Goal: Transaction & Acquisition: Purchase product/service

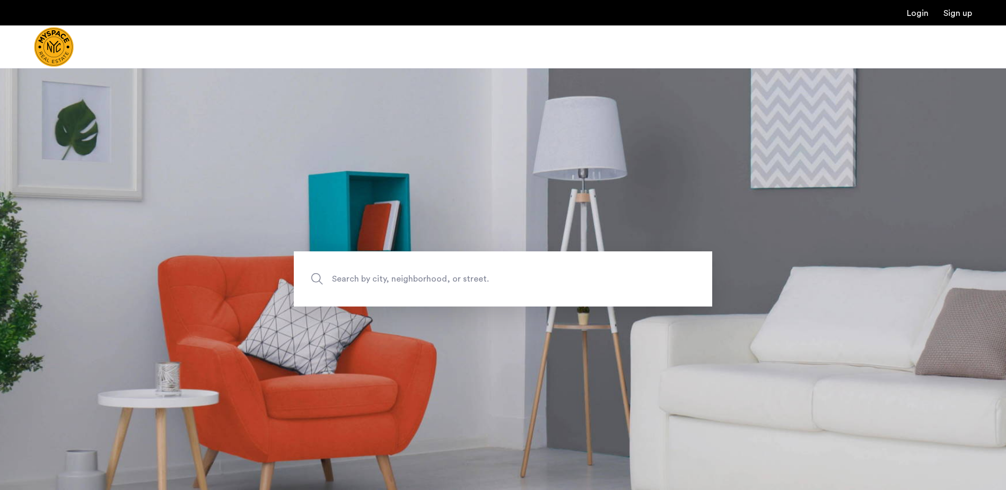
click at [434, 277] on span "Search by city, neighborhood, or street." at bounding box center [478, 279] width 293 height 14
click at [434, 277] on input "Search by city, neighborhood, or street." at bounding box center [503, 278] width 418 height 55
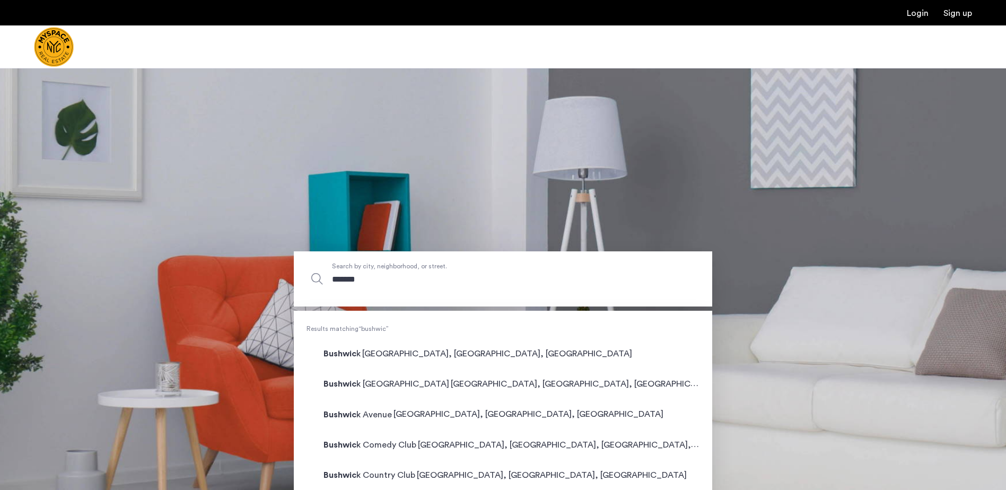
type input "********"
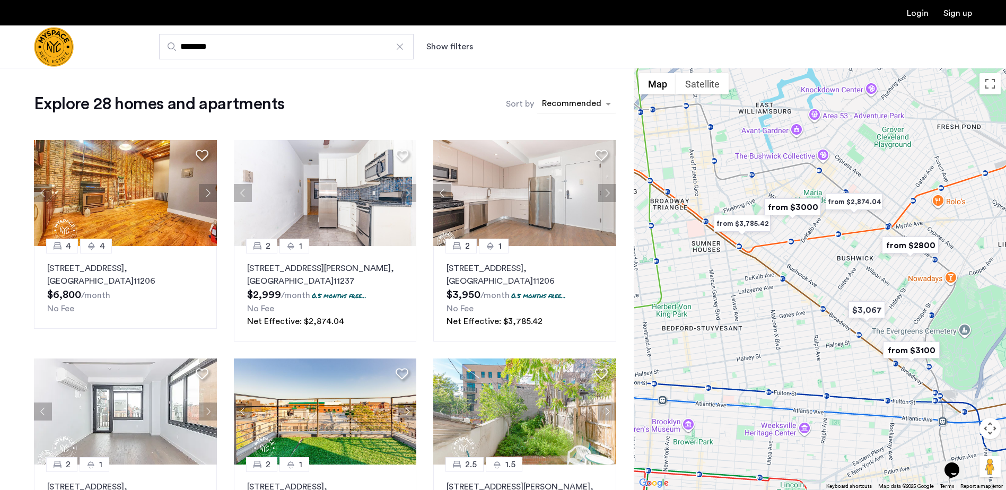
click at [555, 107] on div "sort-apartment" at bounding box center [571, 105] width 63 height 14
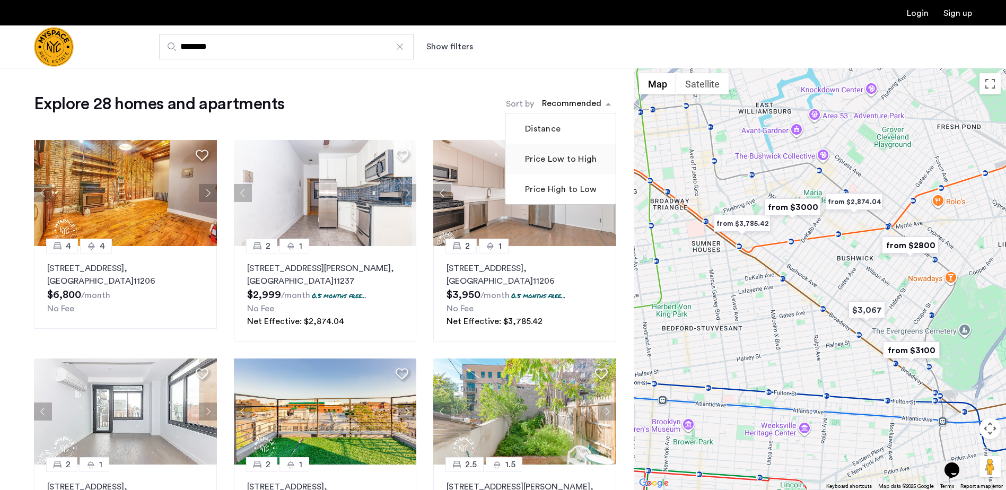
click at [543, 165] on label "Price Low to High" at bounding box center [560, 159] width 74 height 13
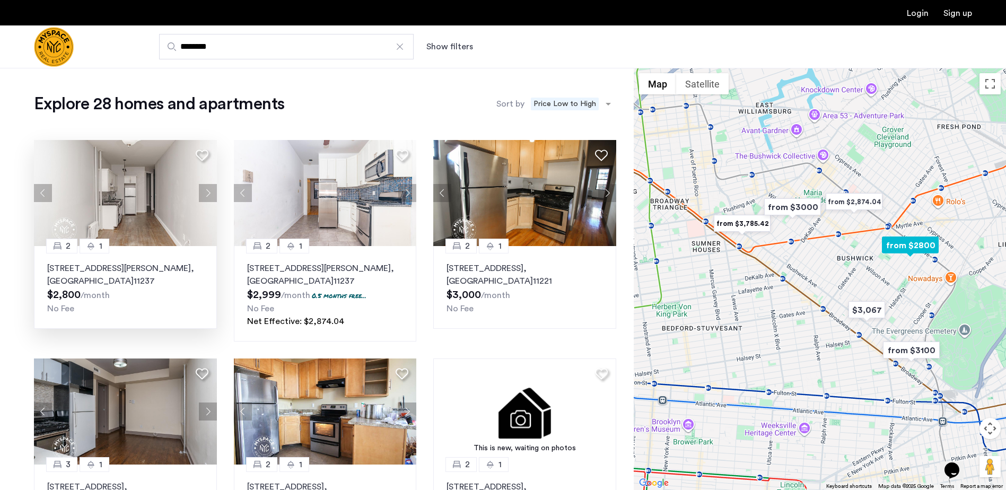
click at [188, 296] on div "1328 Hancock St, Unit 1R, Brooklyn , NY 11237 $2,800 /month No Fee" at bounding box center [125, 288] width 156 height 53
click at [844, 203] on img "from $2,874.04" at bounding box center [853, 202] width 65 height 24
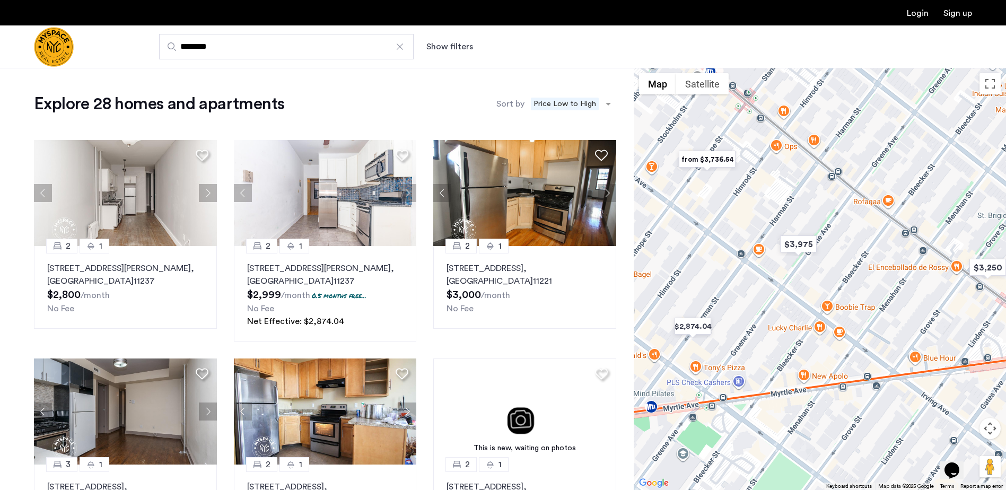
drag, startPoint x: 782, startPoint y: 340, endPoint x: 803, endPoint y: 310, distance: 37.1
click at [803, 310] on div "To navigate, press the arrow keys." at bounding box center [820, 279] width 372 height 422
click at [789, 235] on img "$3,975" at bounding box center [798, 244] width 45 height 24
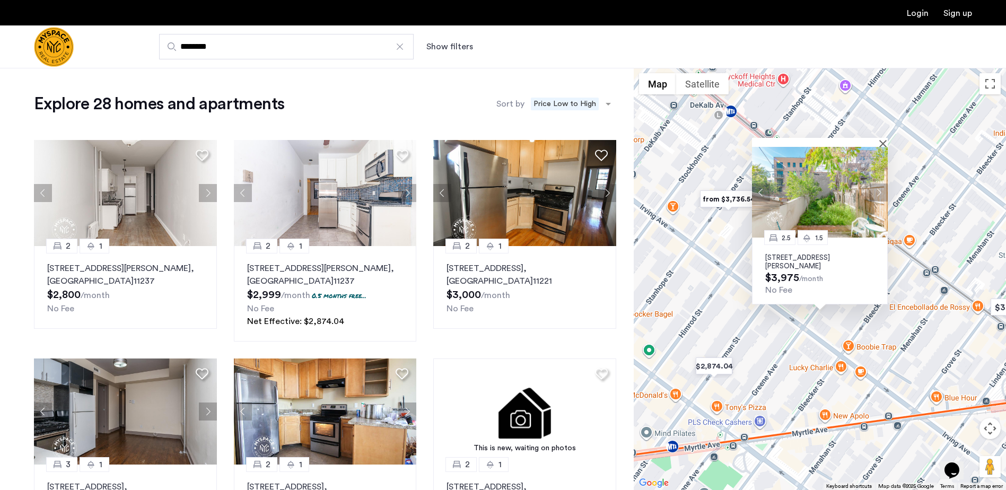
click at [792, 321] on div "2.5 1.5 1399 Greene Ave, Unit 1B, Brooklyn, NY 11237 $3,975 /month No Fee" at bounding box center [820, 279] width 372 height 422
click at [310, 204] on img at bounding box center [325, 193] width 183 height 106
click at [88, 173] on img at bounding box center [125, 193] width 183 height 106
drag, startPoint x: 241, startPoint y: 48, endPoint x: 75, endPoint y: 32, distance: 167.3
click at [75, 32] on div "******** Show filters" at bounding box center [503, 46] width 1006 height 43
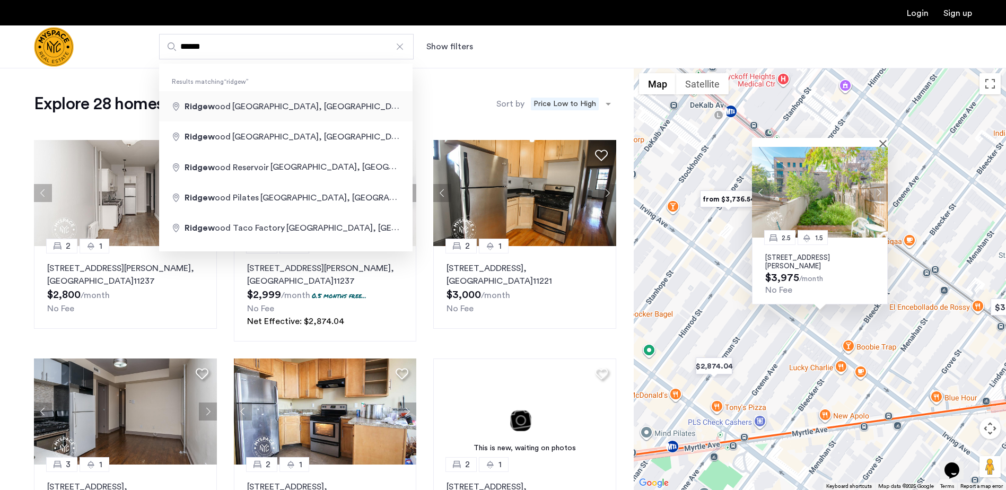
type input "**********"
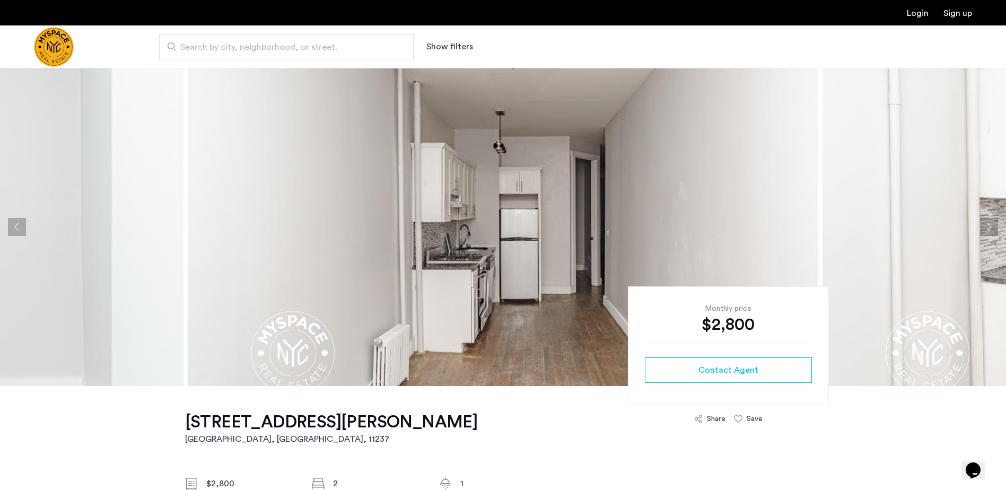
click at [984, 228] on button "Next apartment" at bounding box center [989, 227] width 18 height 18
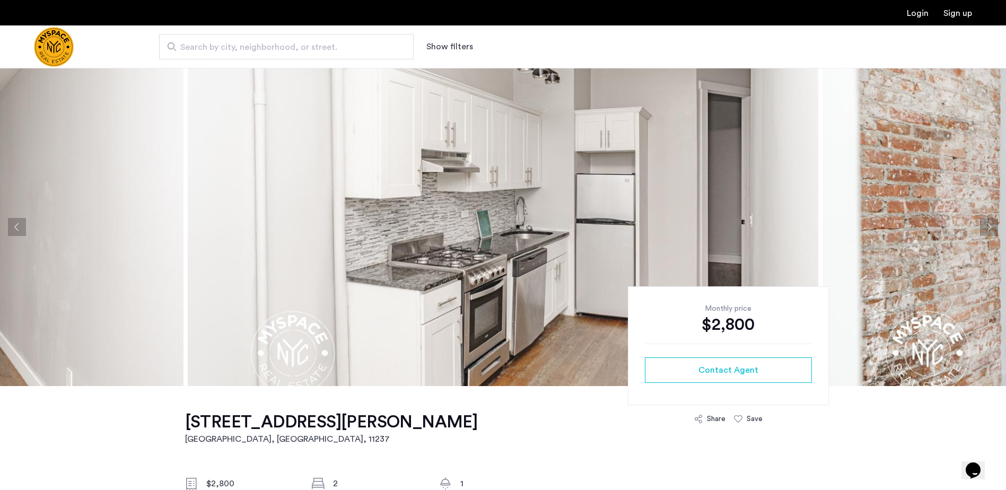
click at [984, 228] on button "Next apartment" at bounding box center [989, 227] width 18 height 18
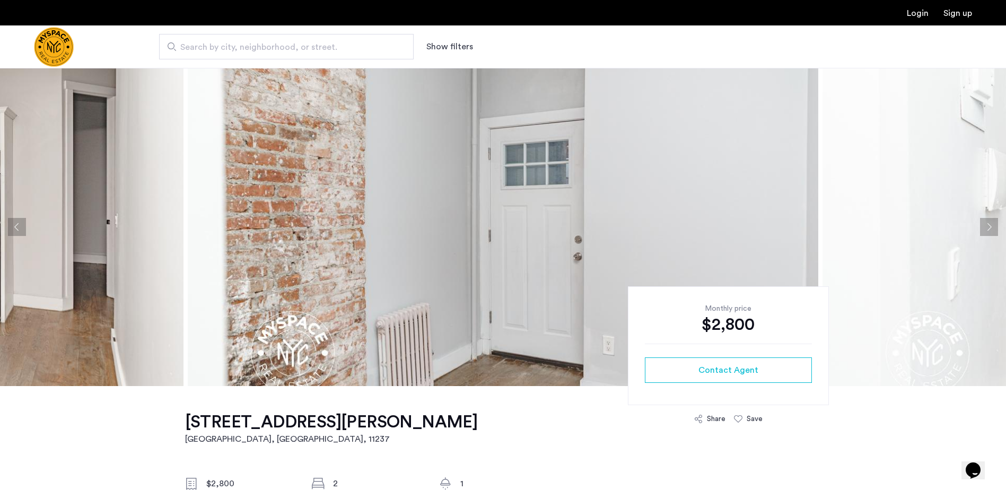
click at [984, 228] on button "Next apartment" at bounding box center [989, 227] width 18 height 18
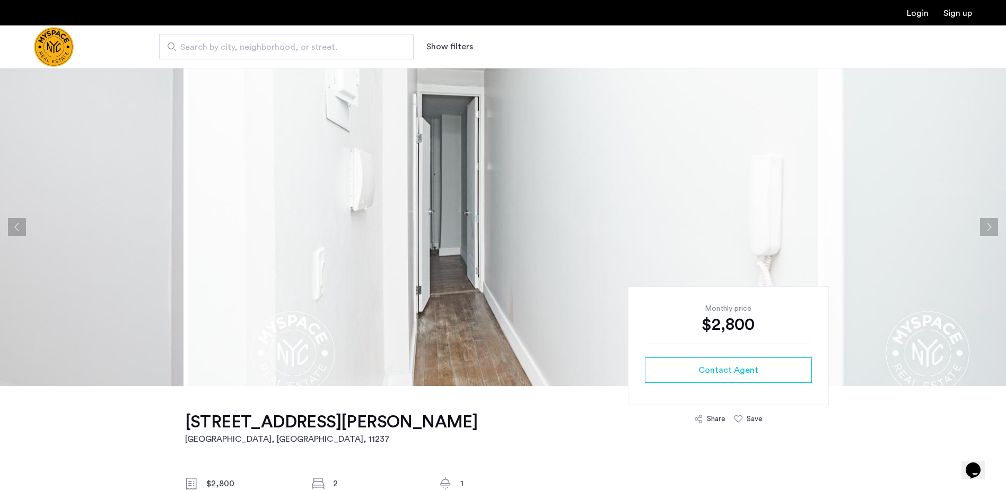
click at [984, 228] on button "Next apartment" at bounding box center [989, 227] width 18 height 18
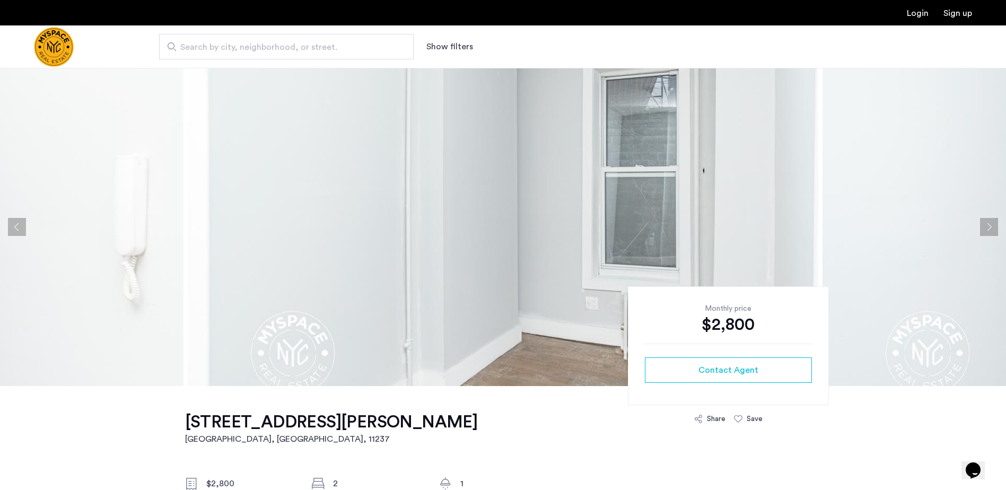
click at [984, 228] on button "Next apartment" at bounding box center [989, 227] width 18 height 18
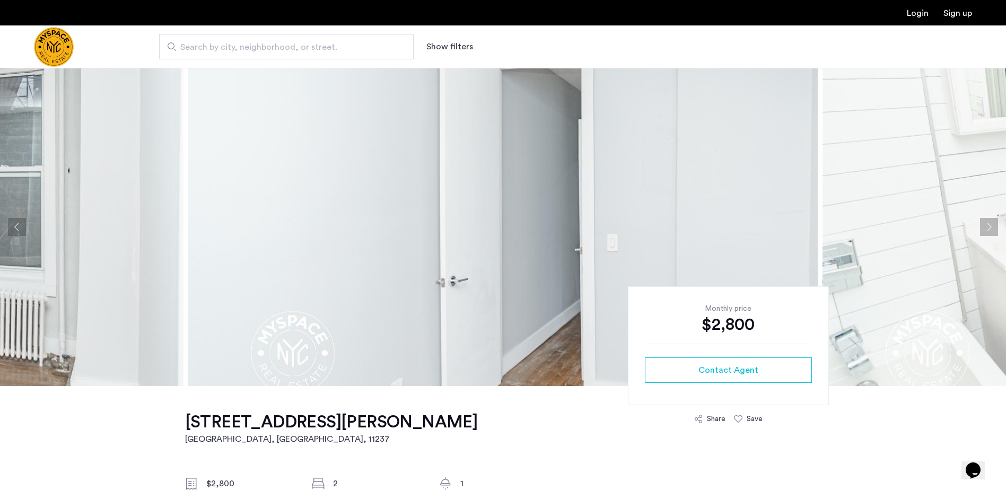
click at [984, 228] on button "Next apartment" at bounding box center [989, 227] width 18 height 18
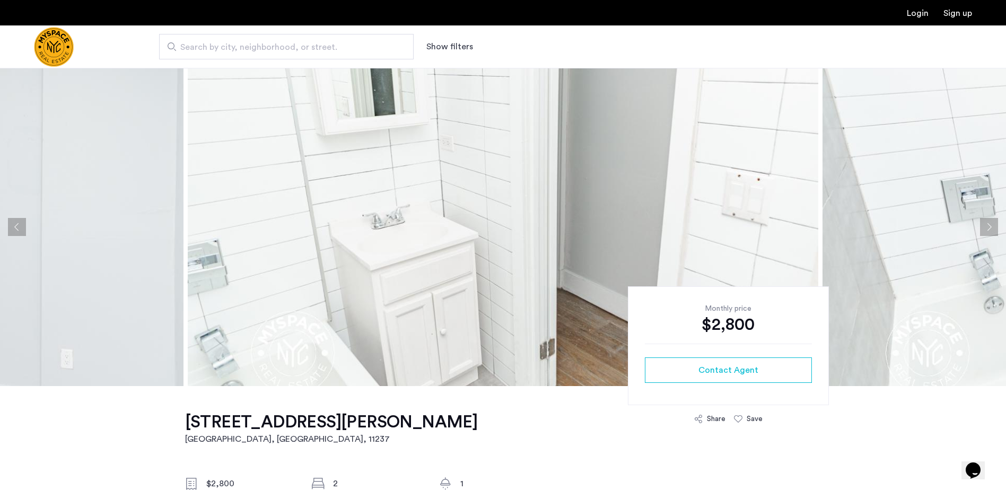
click at [984, 228] on button "Next apartment" at bounding box center [989, 227] width 18 height 18
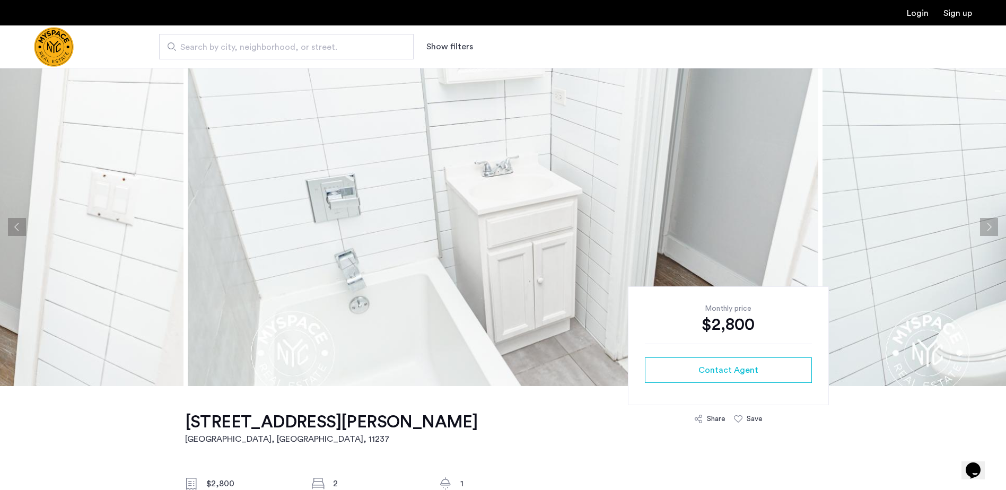
click at [984, 228] on button "Next apartment" at bounding box center [989, 227] width 18 height 18
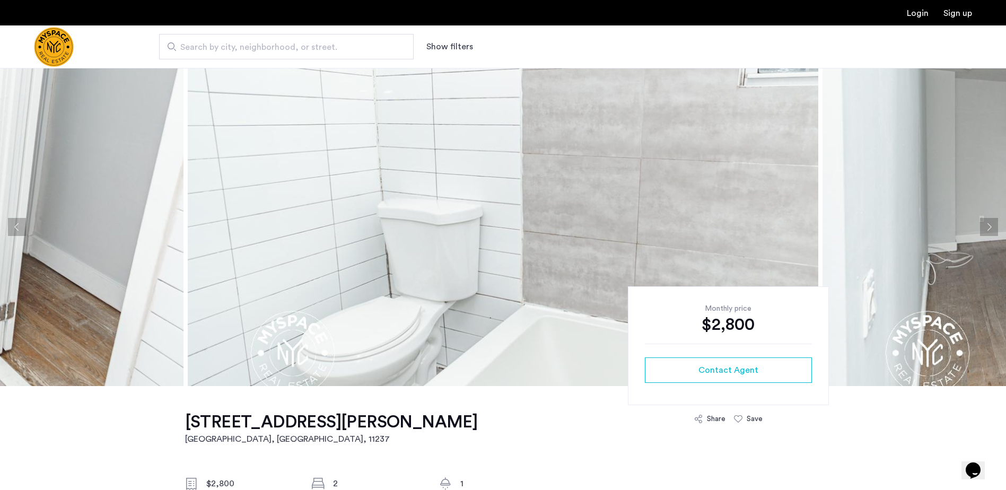
click at [984, 228] on button "Next apartment" at bounding box center [989, 227] width 18 height 18
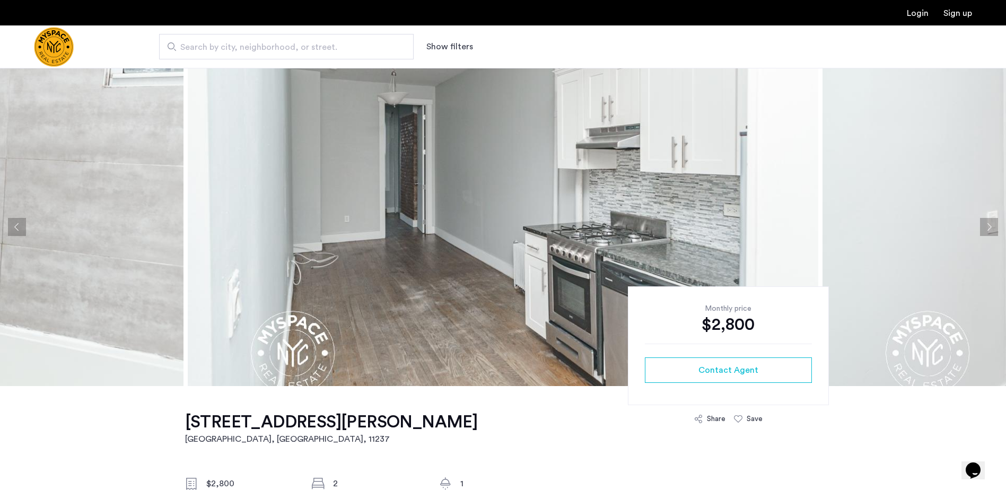
click at [984, 228] on button "Next apartment" at bounding box center [989, 227] width 18 height 18
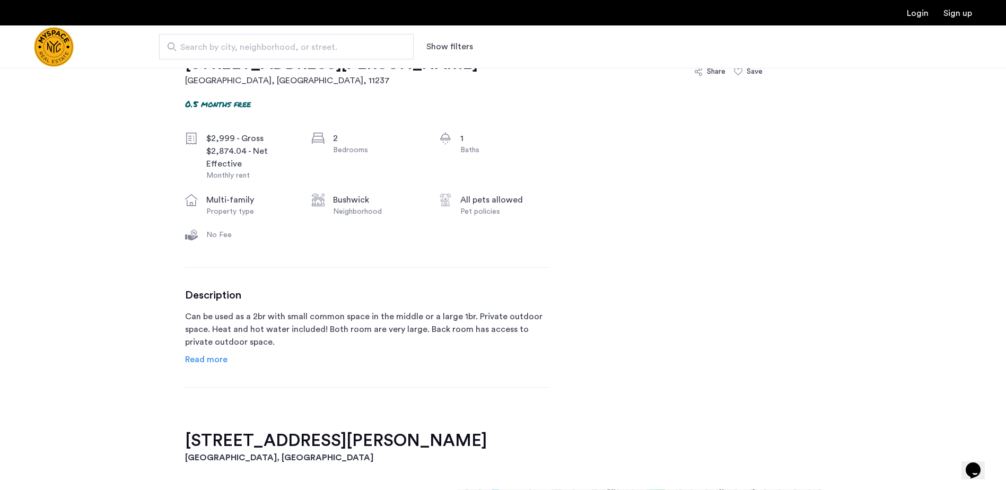
scroll to position [371, 0]
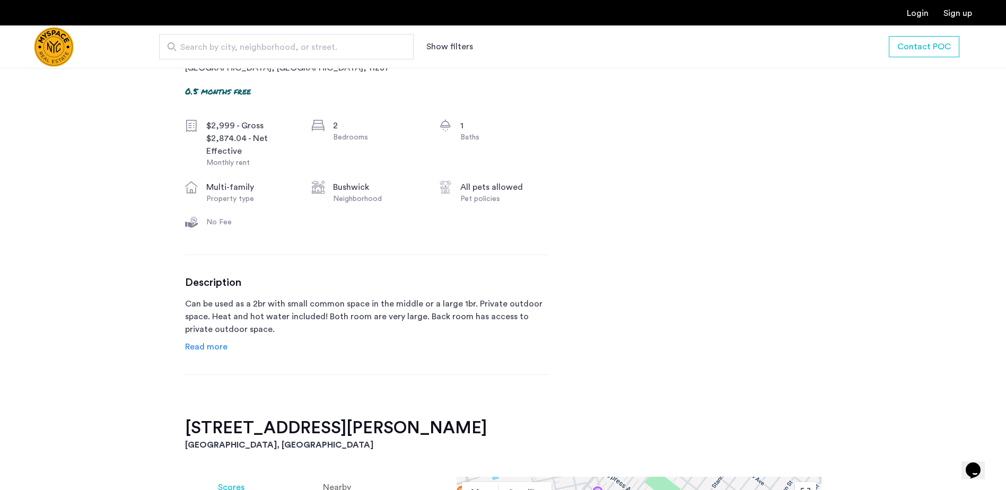
click at [216, 344] on span "Read more" at bounding box center [206, 347] width 42 height 8
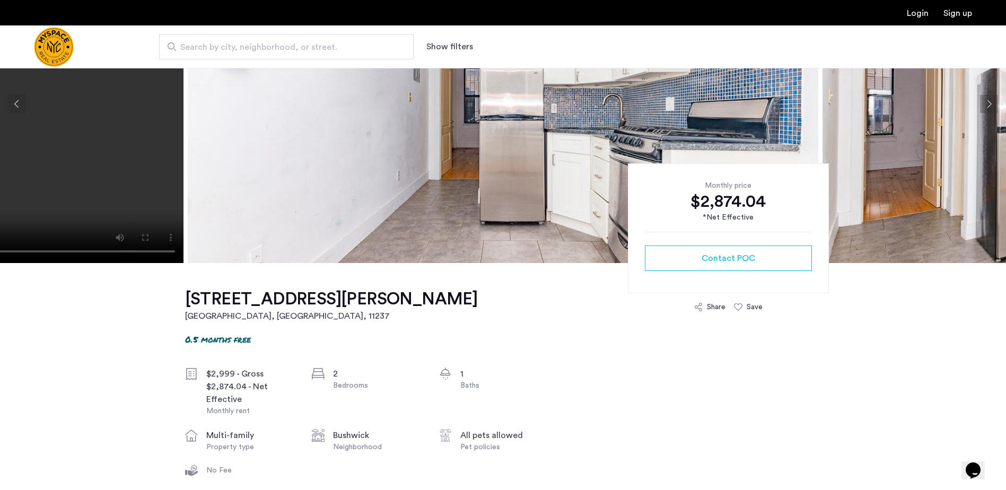
scroll to position [0, 0]
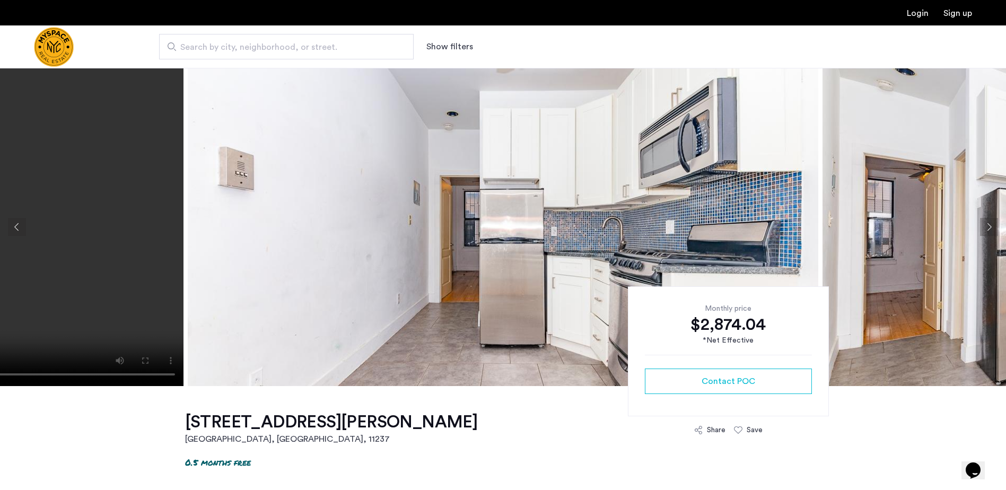
click at [18, 221] on button "Previous apartment" at bounding box center [17, 227] width 18 height 18
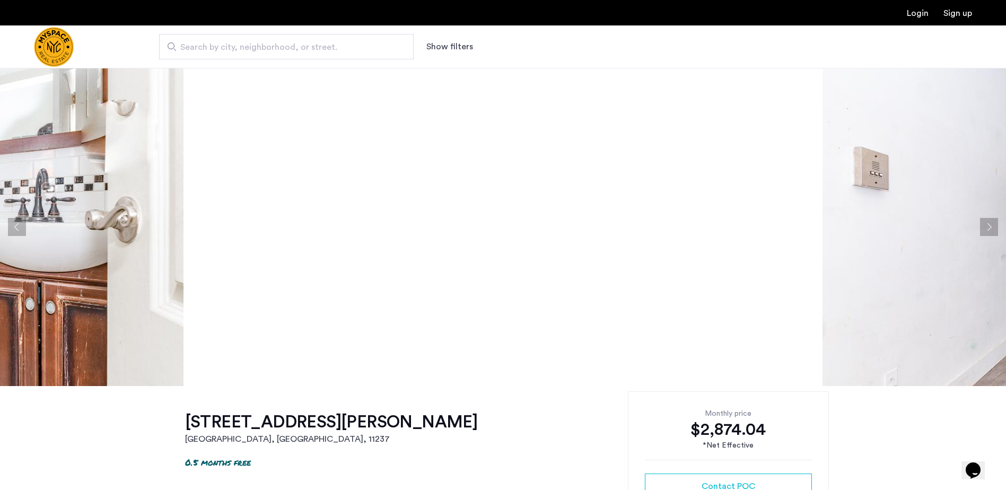
click at [14, 223] on button "Previous apartment" at bounding box center [17, 227] width 18 height 18
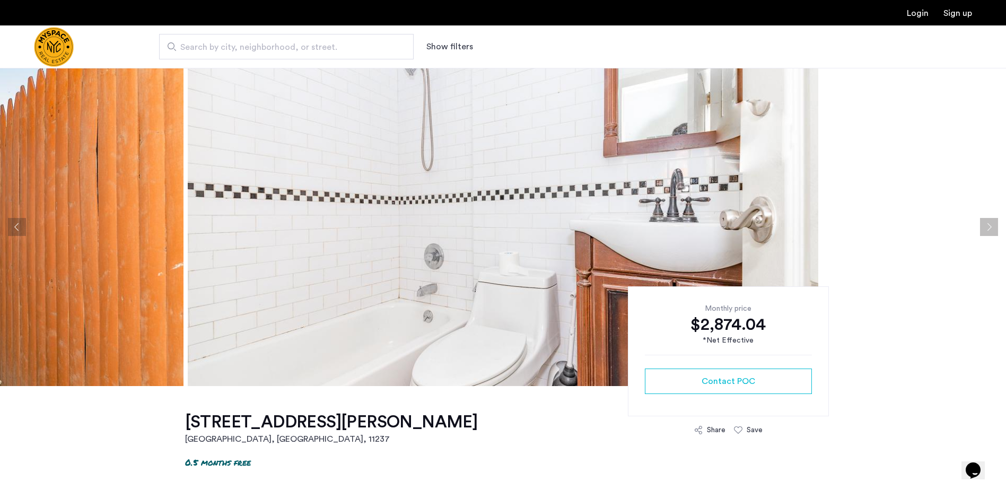
click at [14, 223] on button "Previous apartment" at bounding box center [17, 227] width 18 height 18
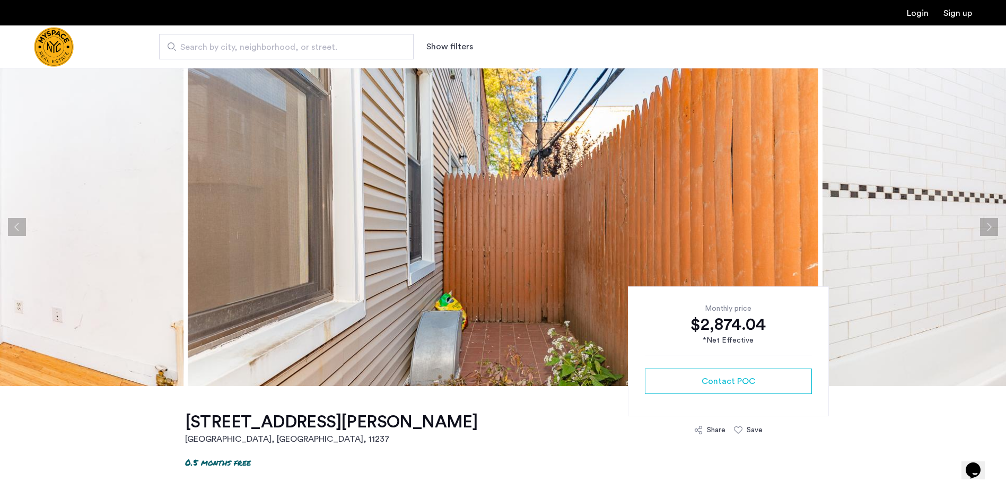
click at [14, 223] on button "Previous apartment" at bounding box center [17, 227] width 18 height 18
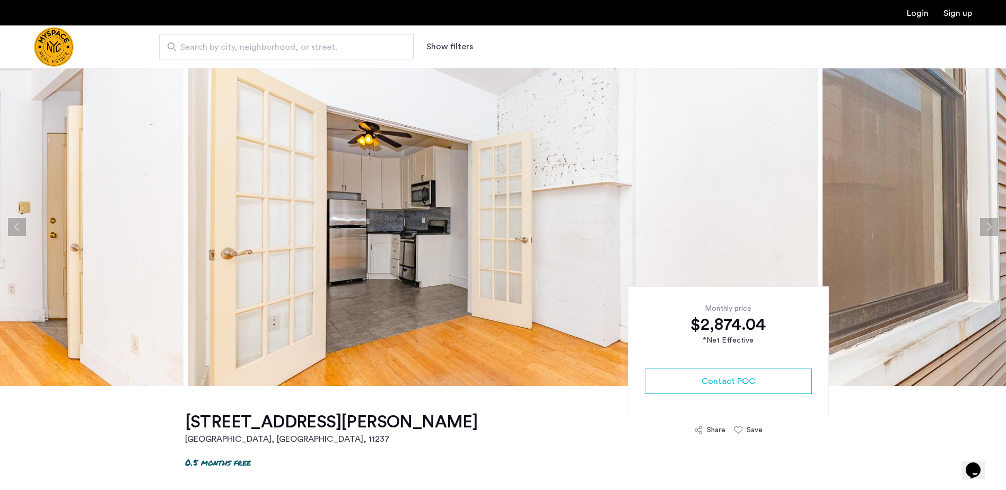
click at [14, 223] on button "Previous apartment" at bounding box center [17, 227] width 18 height 18
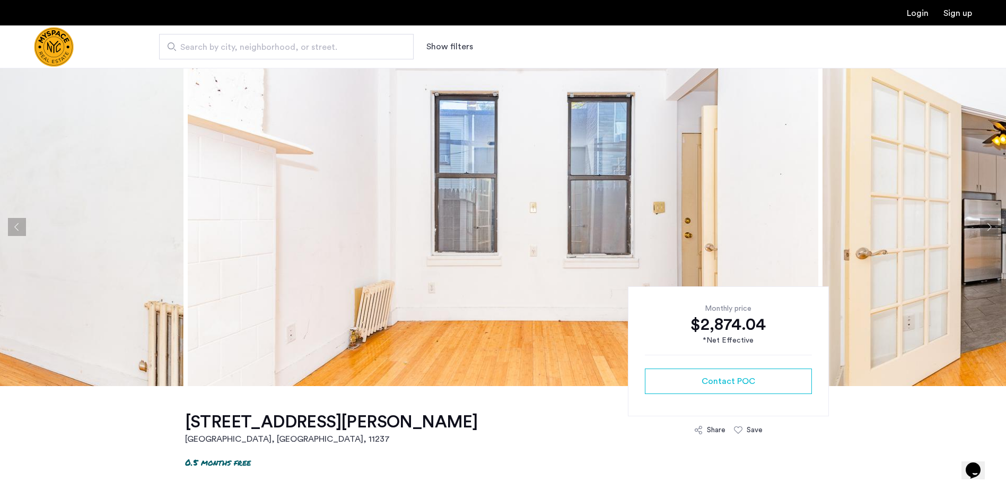
click at [18, 223] on button "Previous apartment" at bounding box center [17, 227] width 18 height 18
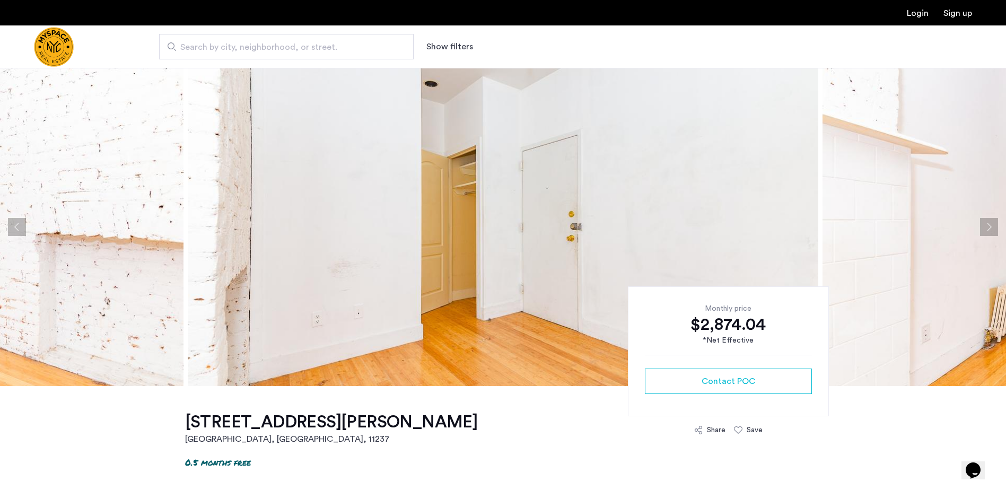
click at [18, 223] on button "Previous apartment" at bounding box center [17, 227] width 18 height 18
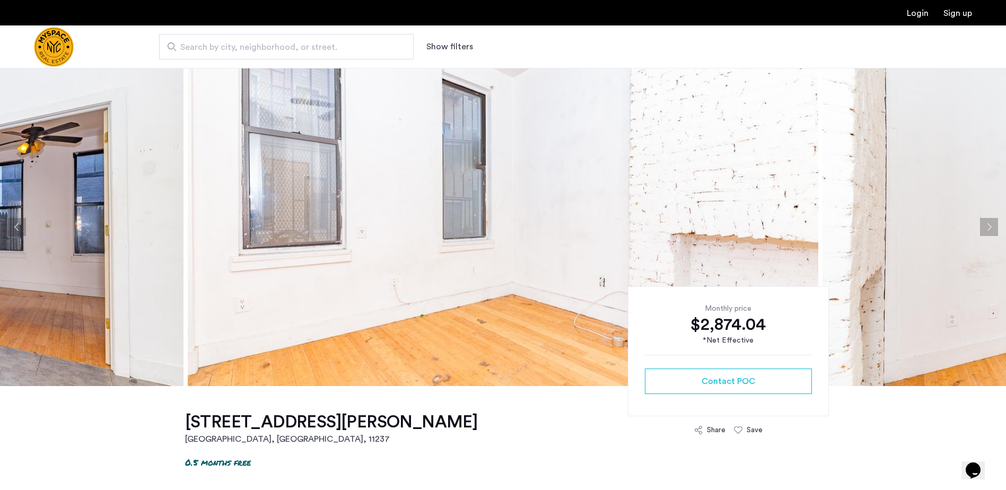
click at [12, 226] on button "Previous apartment" at bounding box center [17, 227] width 18 height 18
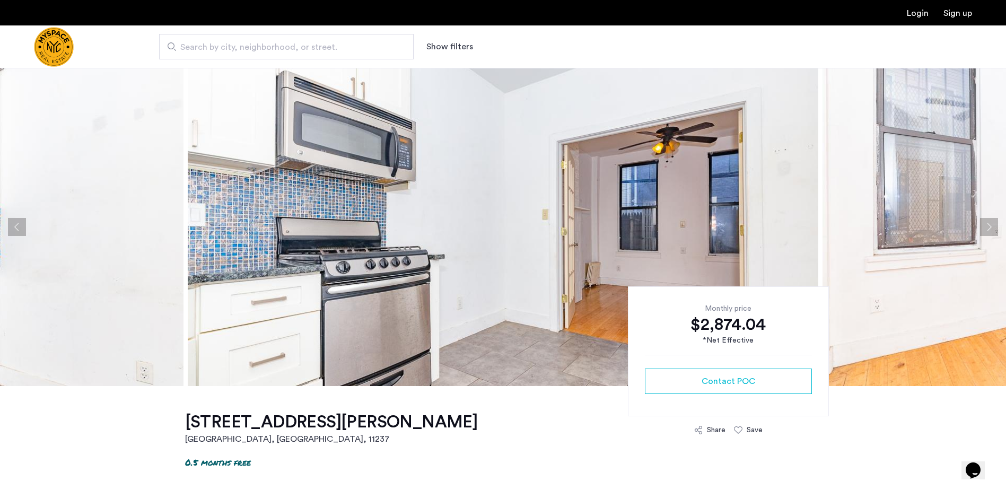
click at [11, 226] on button "Previous apartment" at bounding box center [17, 227] width 18 height 18
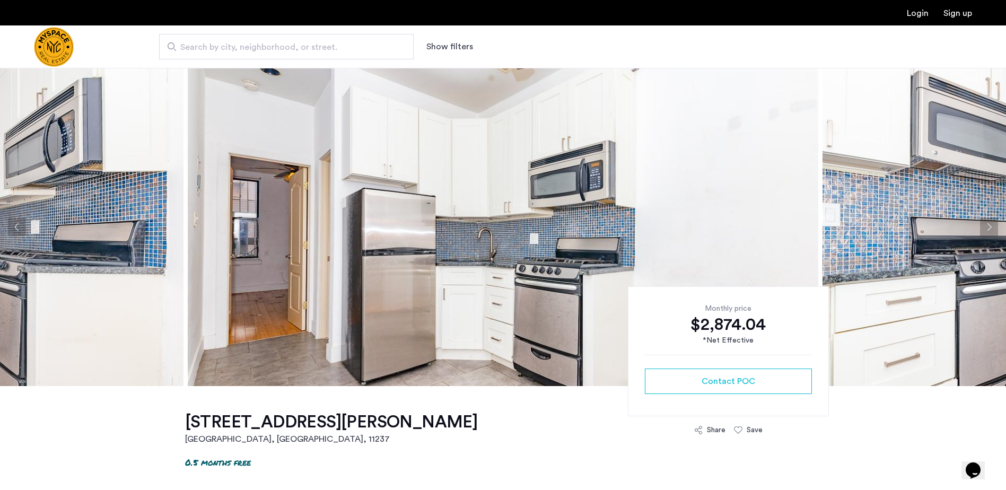
click at [15, 226] on button "Previous apartment" at bounding box center [17, 227] width 18 height 18
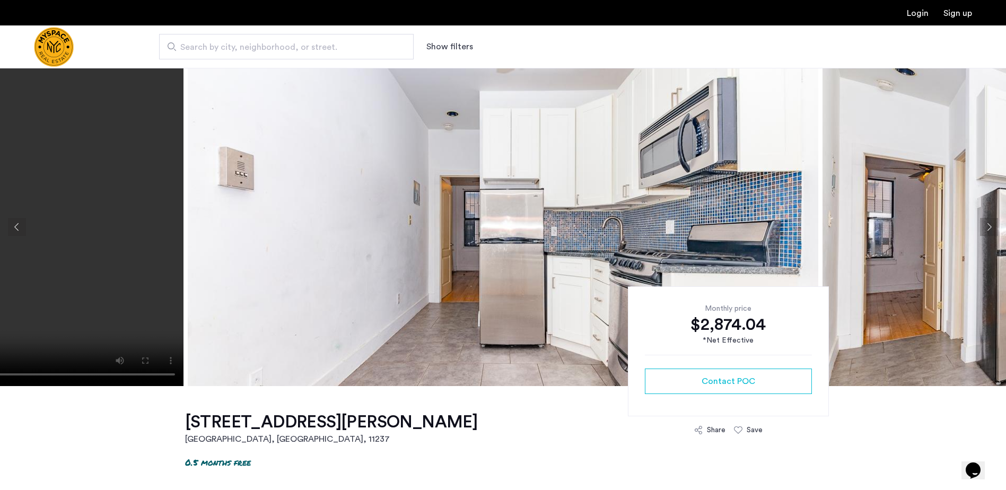
click at [15, 226] on button "Previous apartment" at bounding box center [17, 227] width 18 height 18
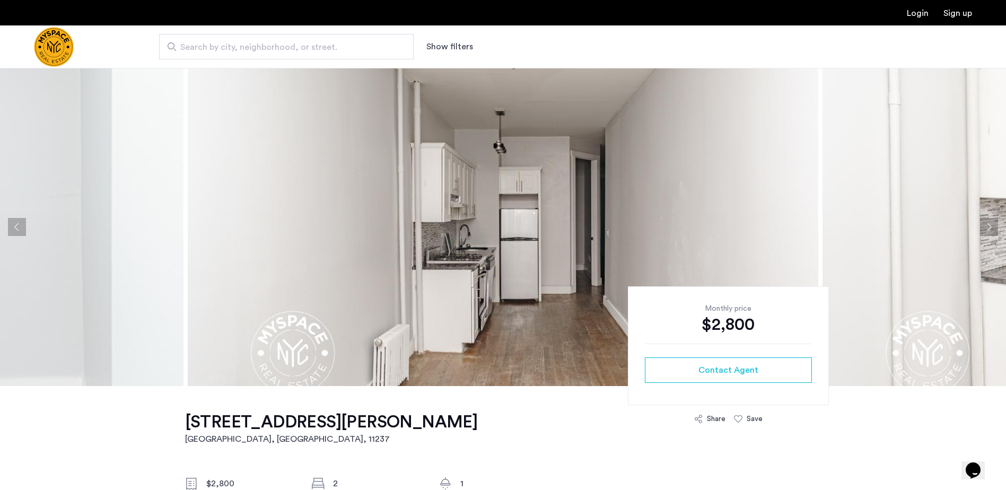
click at [12, 220] on button "Previous apartment" at bounding box center [17, 227] width 18 height 18
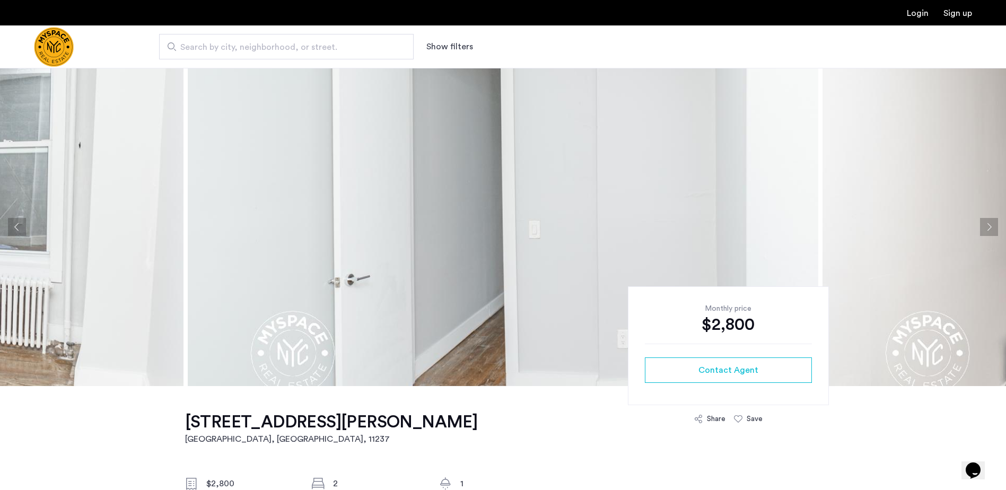
click at [12, 220] on button "Previous apartment" at bounding box center [17, 227] width 18 height 18
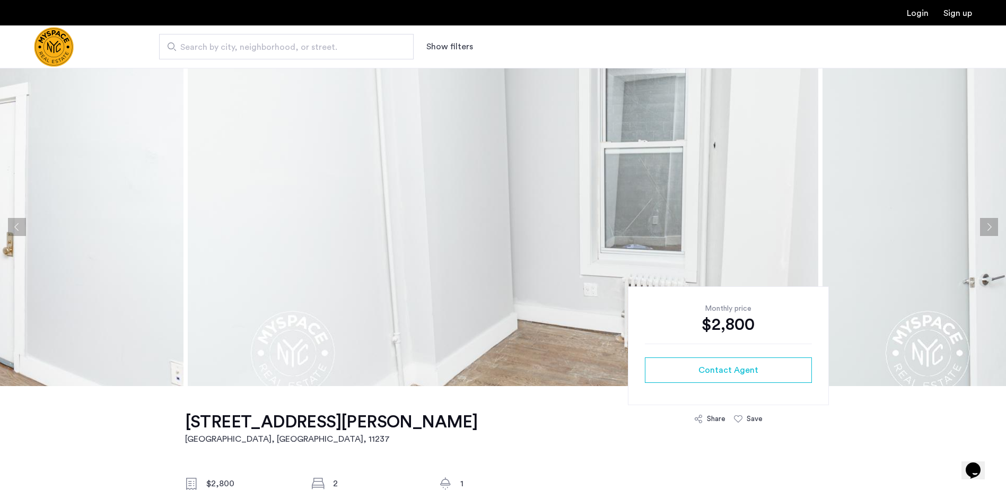
click at [12, 220] on button "Previous apartment" at bounding box center [17, 227] width 18 height 18
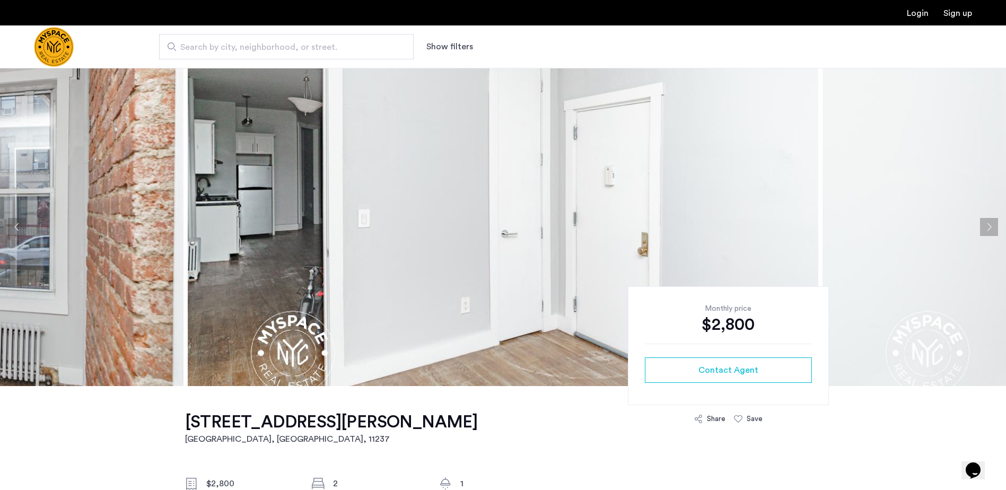
click at [12, 219] on button "Previous apartment" at bounding box center [17, 227] width 18 height 18
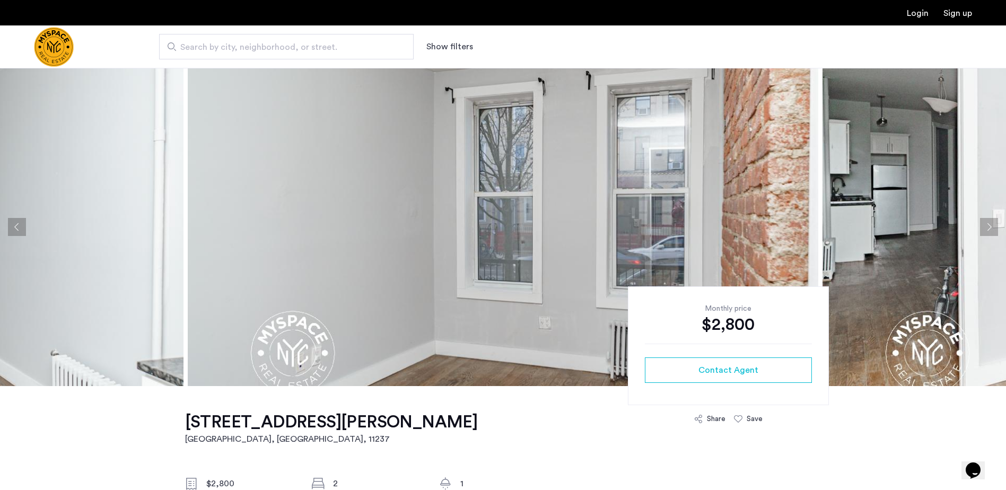
click at [12, 219] on button "Previous apartment" at bounding box center [17, 227] width 18 height 18
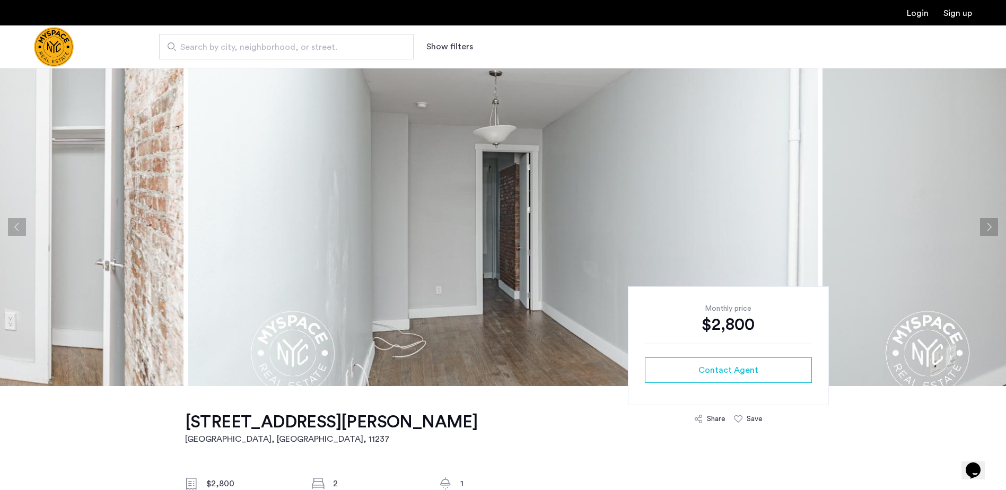
click at [12, 219] on button "Previous apartment" at bounding box center [17, 227] width 18 height 18
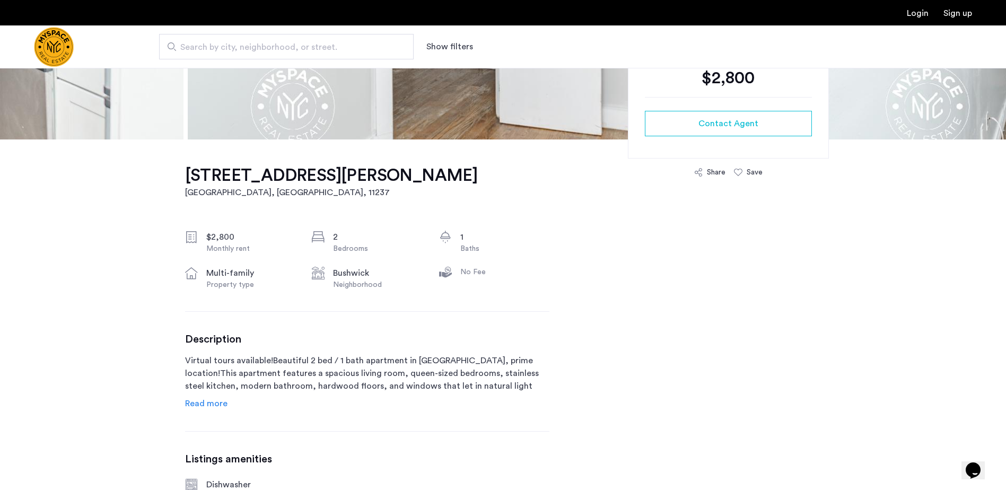
scroll to position [265, 0]
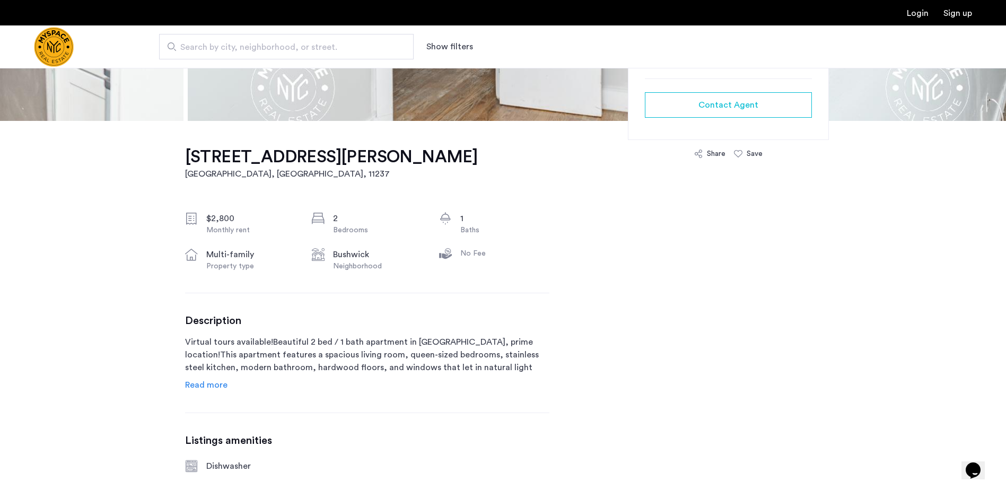
click at [200, 389] on span "Read more" at bounding box center [206, 385] width 42 height 8
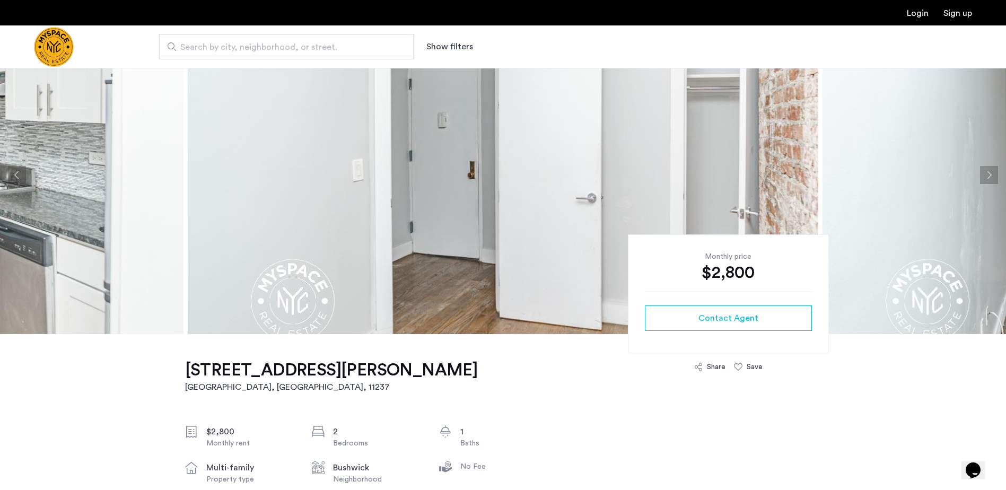
scroll to position [0, 0]
